Goal: Find specific page/section

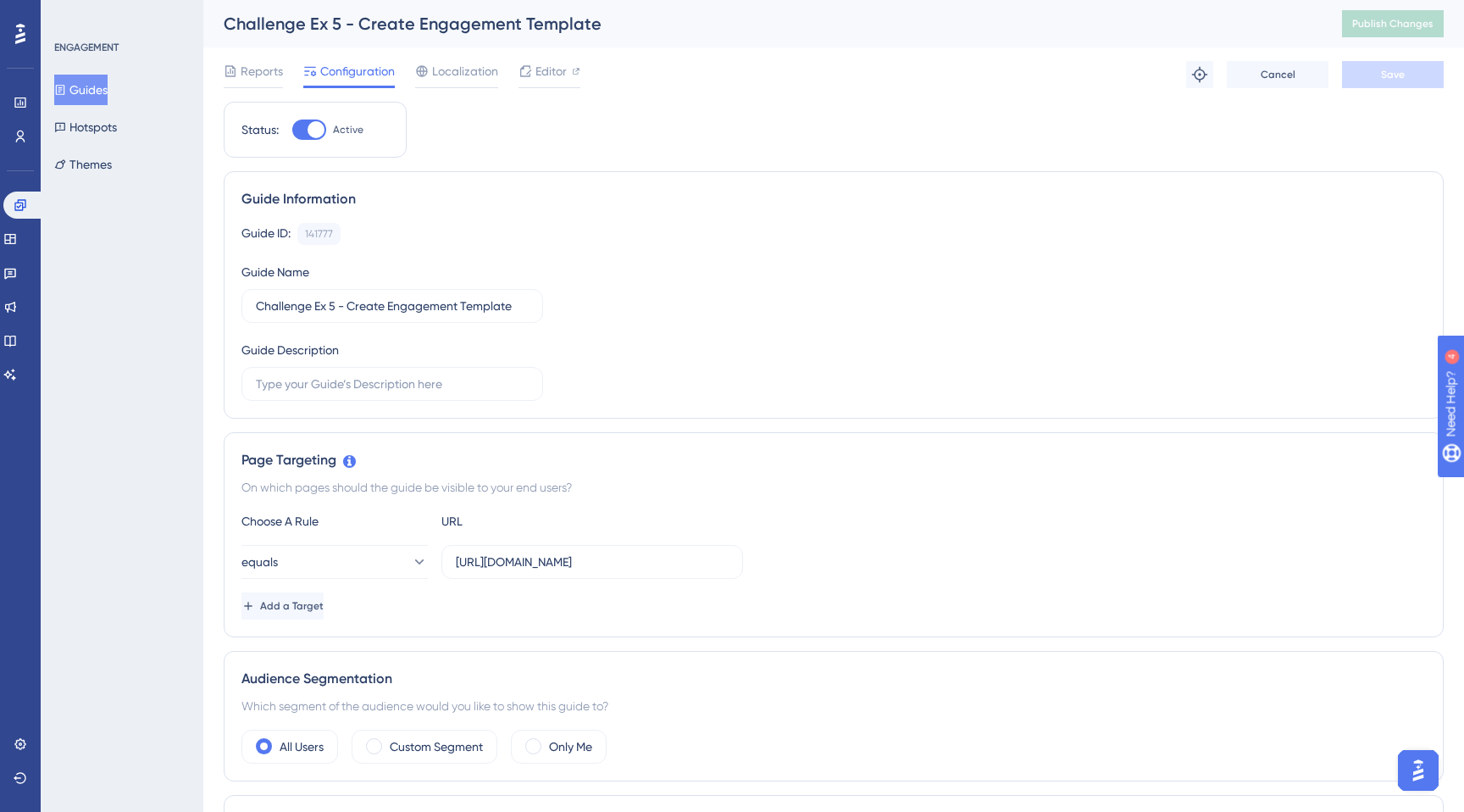
click at [97, 89] on button "Guides" at bounding box center [80, 89] width 53 height 31
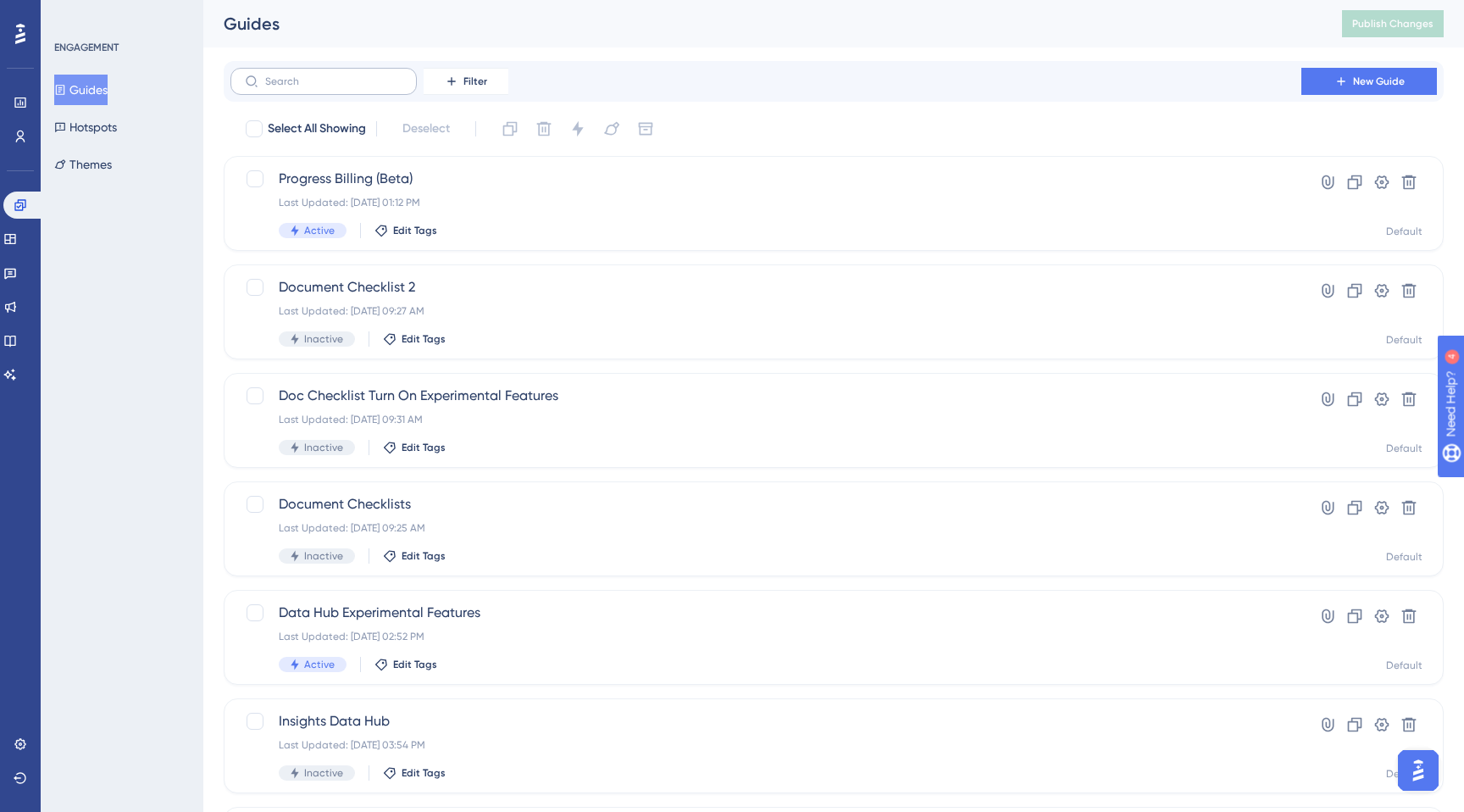
click at [335, 95] on div "Filter New Guide" at bounding box center [834, 81] width 1220 height 40
click at [345, 86] on input "text" at bounding box center [334, 81] width 138 height 12
type input "esign"
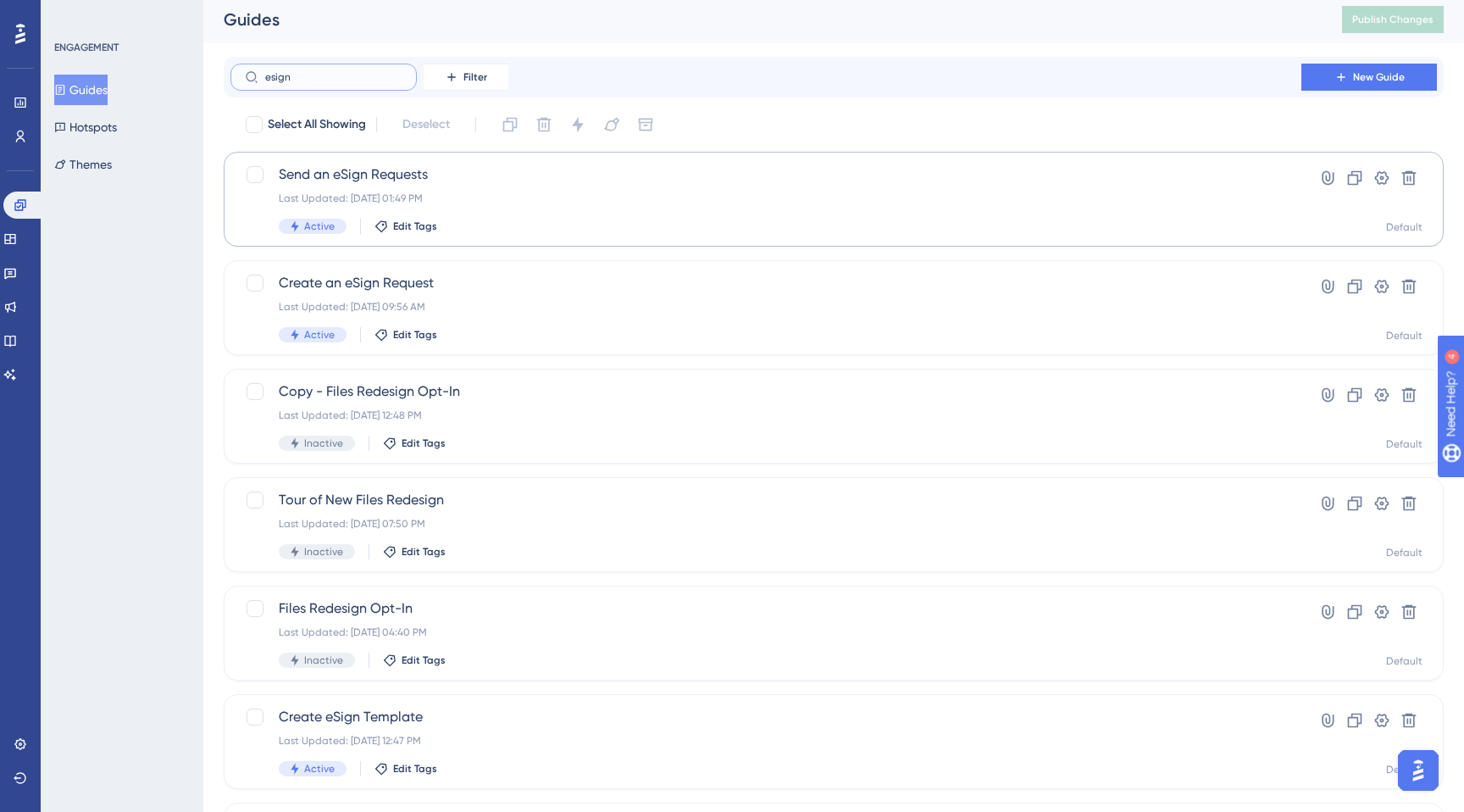
scroll to position [3, 0]
click at [363, 173] on span "Send an eSign Requests" at bounding box center [766, 176] width 975 height 20
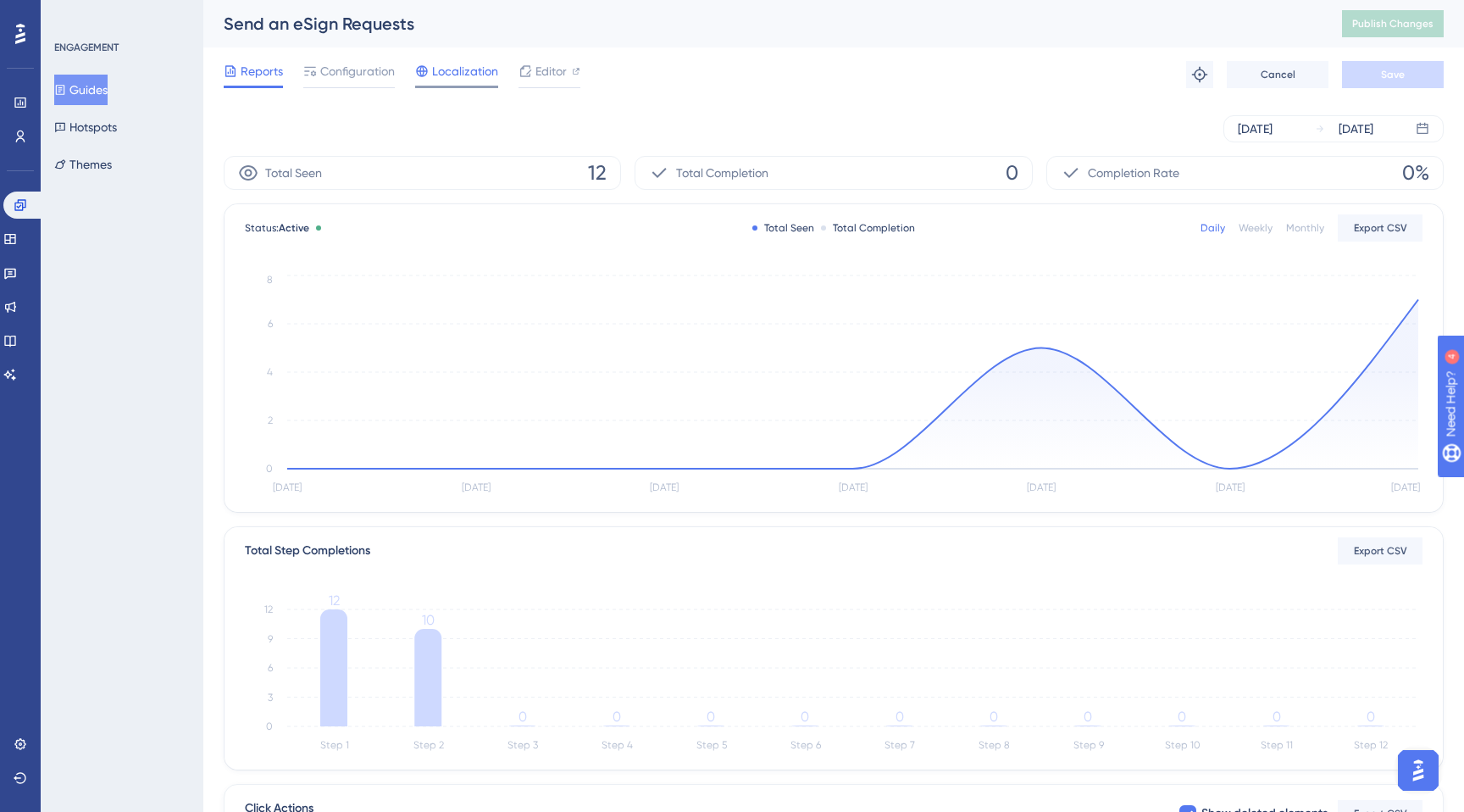
click at [456, 63] on span "Localization" at bounding box center [465, 70] width 66 height 20
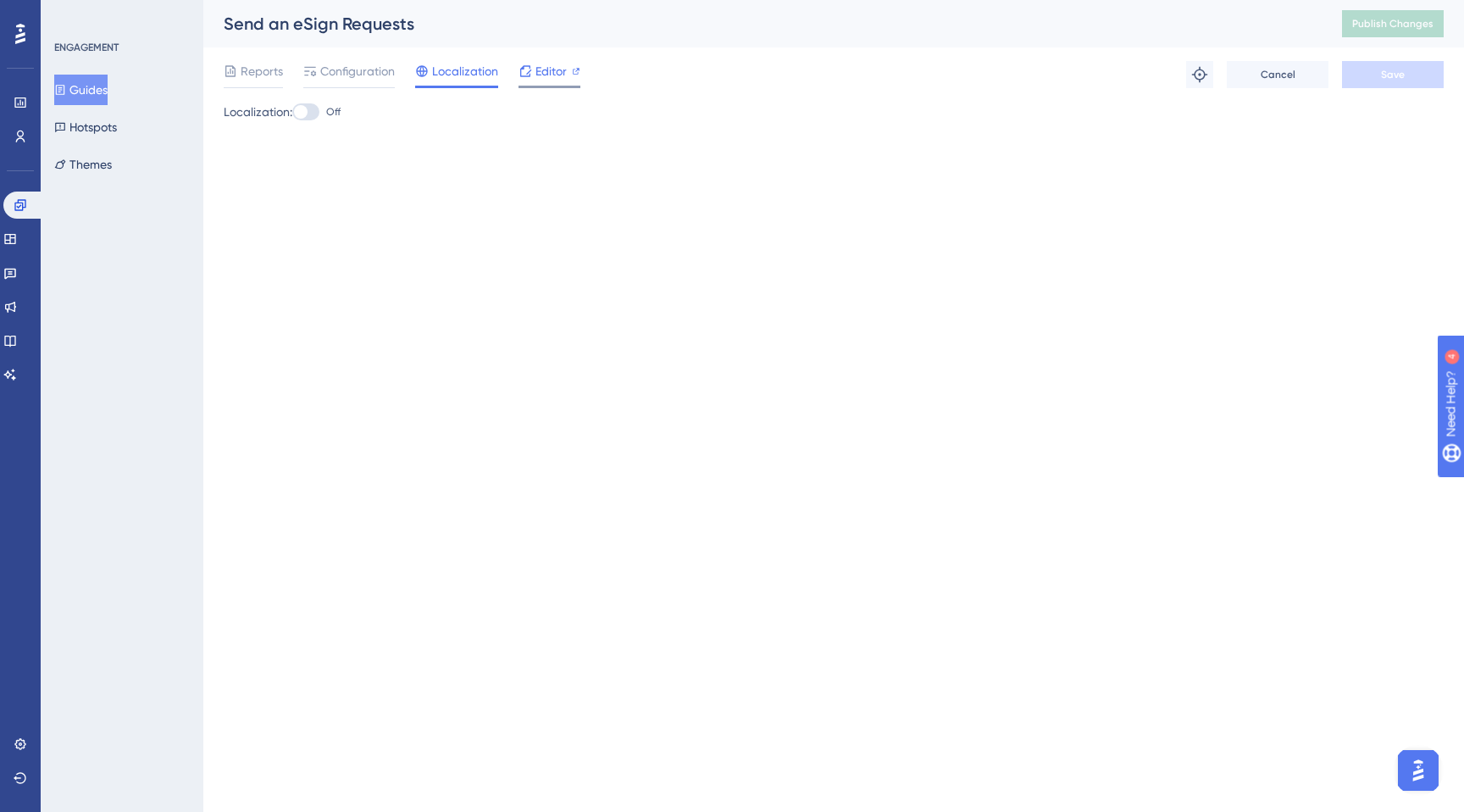
click at [556, 67] on span "Editor" at bounding box center [551, 70] width 32 height 20
